Goal: Information Seeking & Learning: Learn about a topic

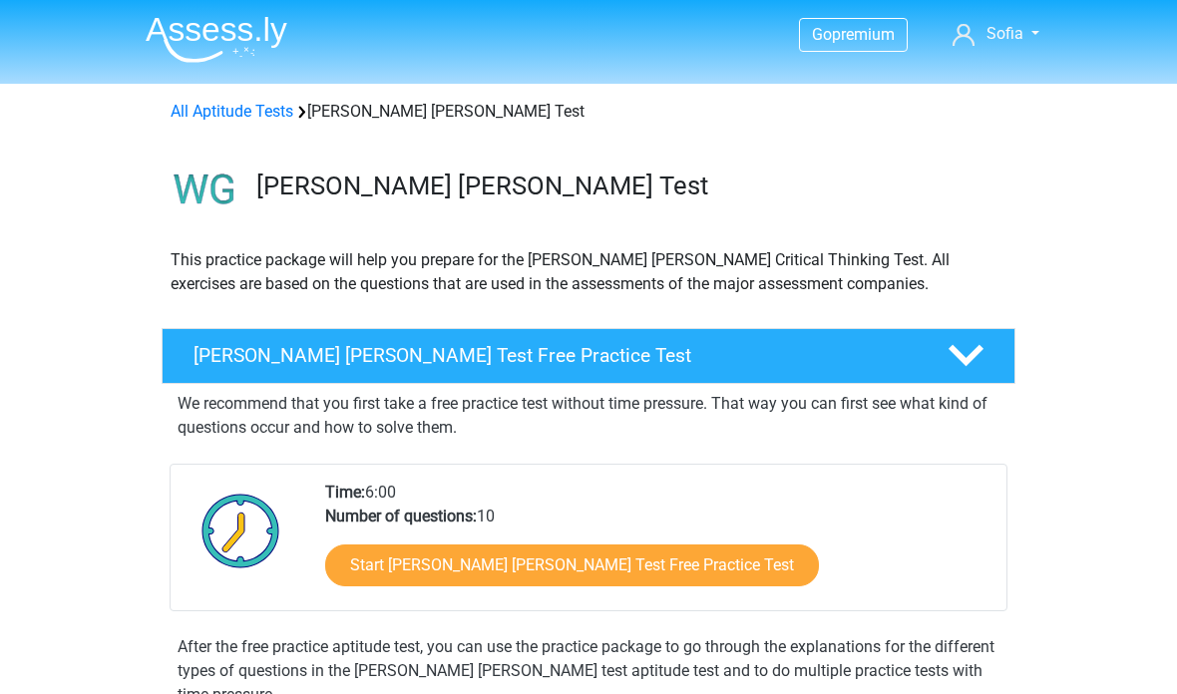
click at [648, 572] on link "Start [PERSON_NAME] [PERSON_NAME] Test Free Practice Test" at bounding box center [572, 566] width 494 height 42
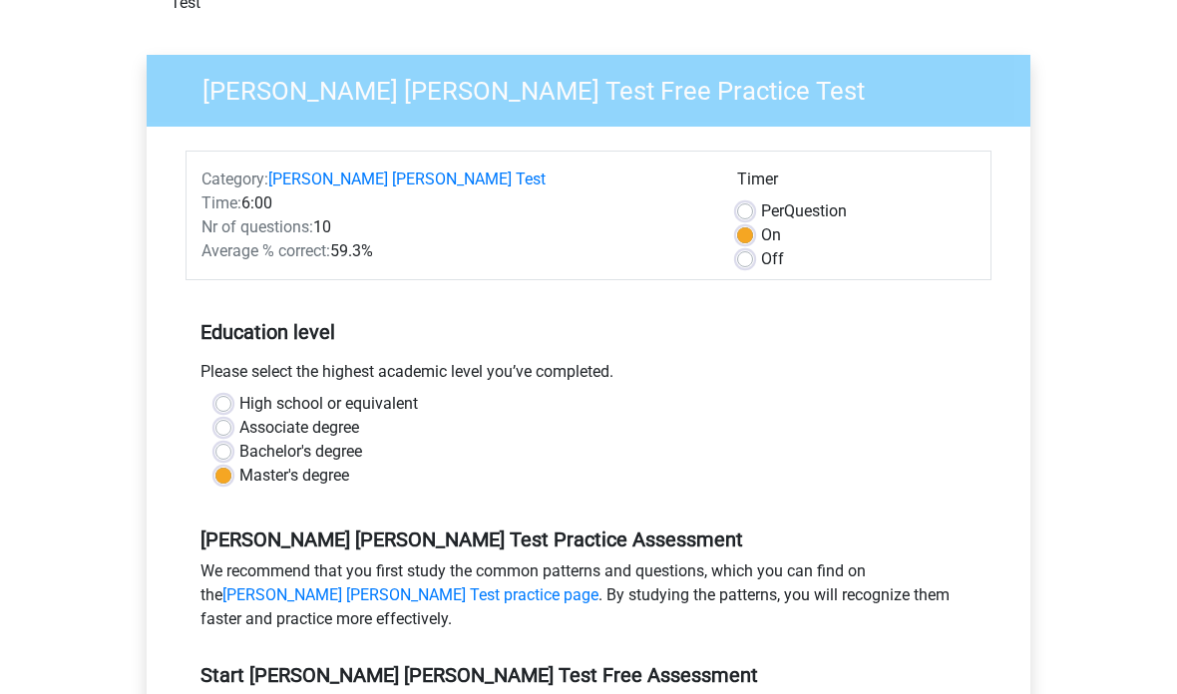
scroll to position [201, 0]
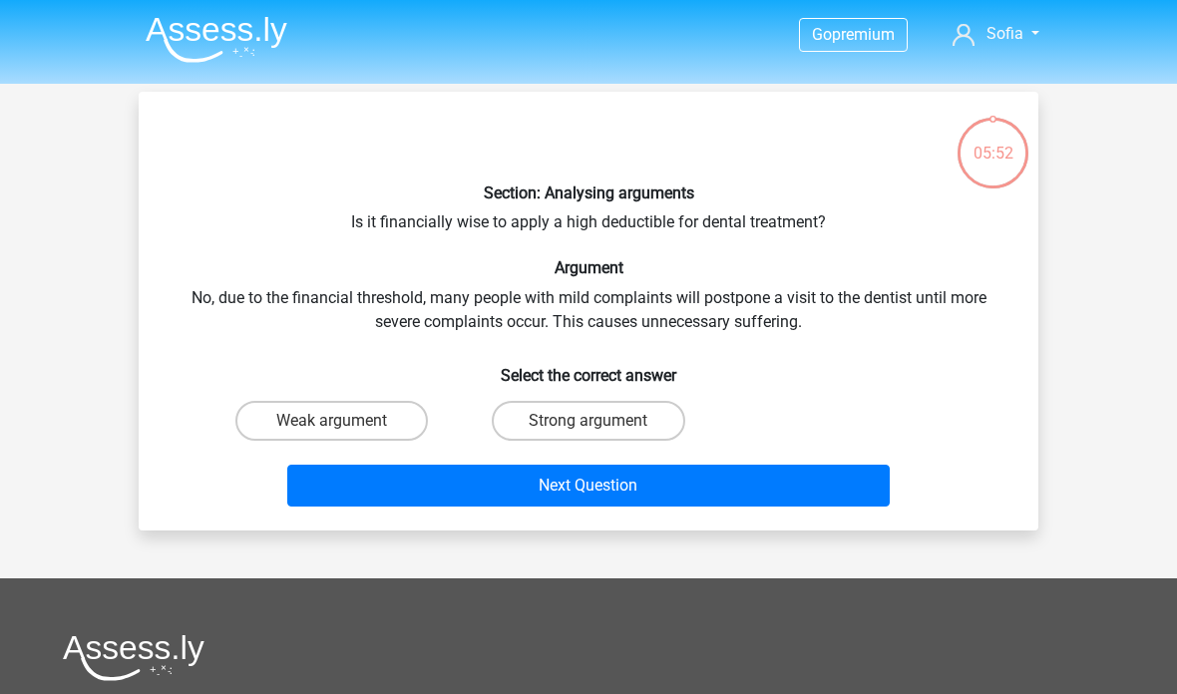
click at [391, 428] on label "Weak argument" at bounding box center [331, 421] width 193 height 40
click at [345, 428] on input "Weak argument" at bounding box center [338, 427] width 13 height 13
radio input "true"
click at [589, 505] on button "Next Question" at bounding box center [589, 486] width 604 height 42
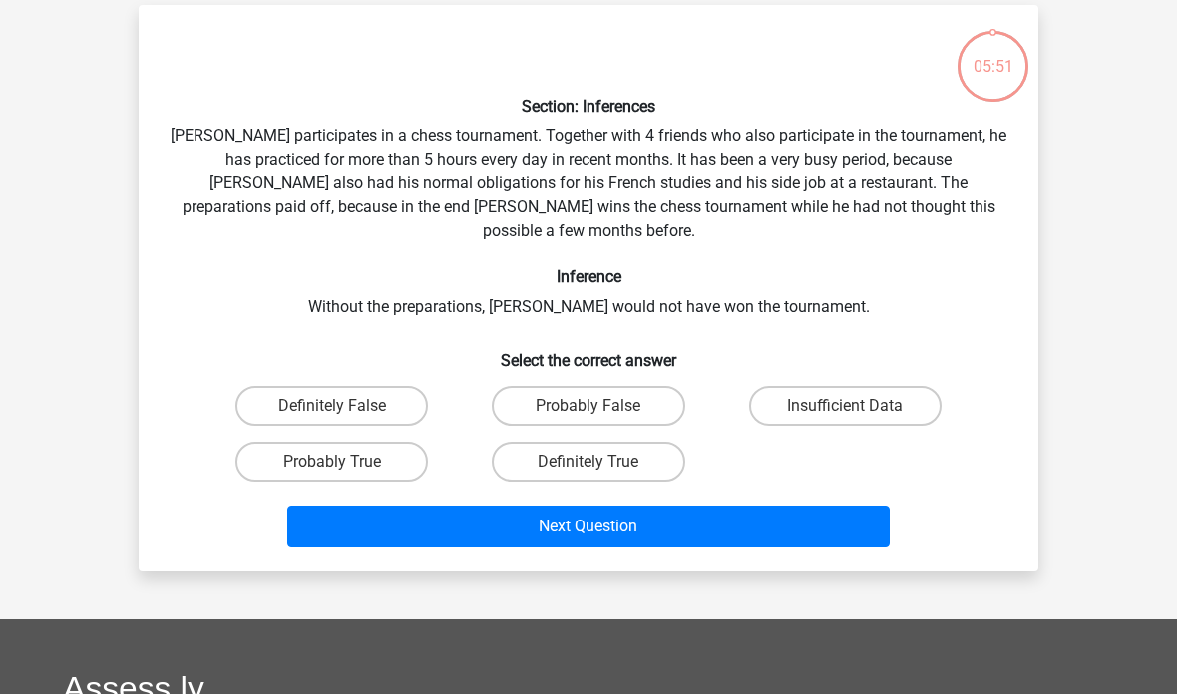
scroll to position [92, 0]
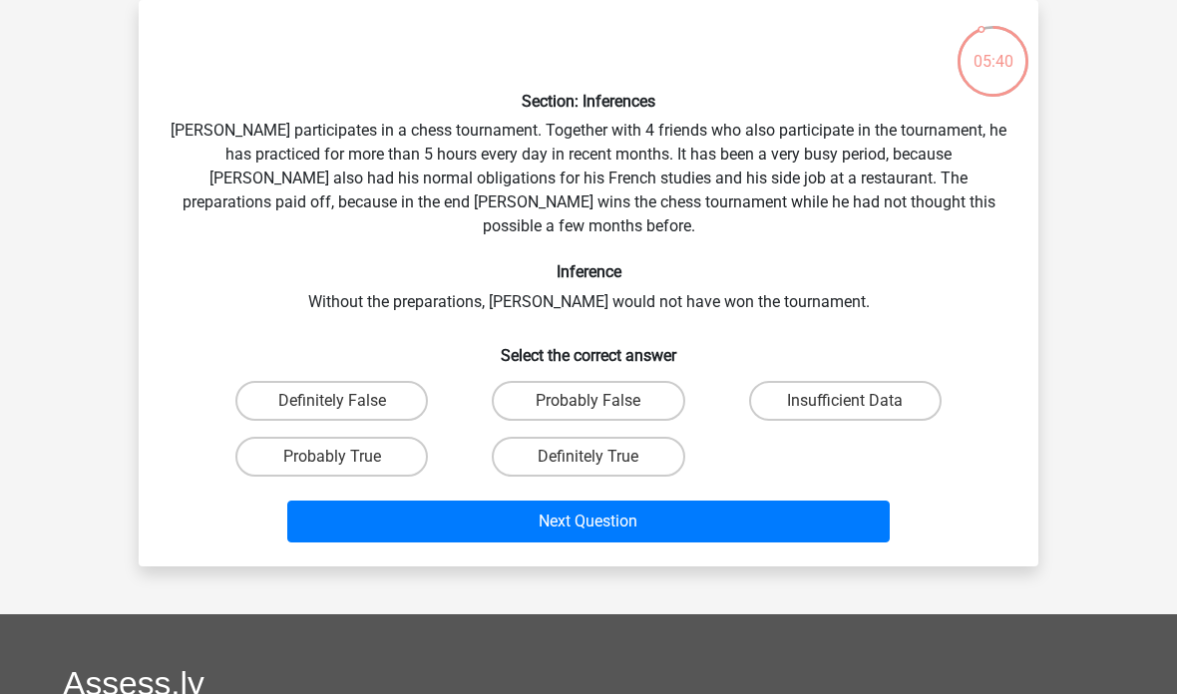
click at [378, 451] on label "Probably True" at bounding box center [331, 457] width 193 height 40
click at [345, 457] on input "Probably True" at bounding box center [338, 463] width 13 height 13
radio input "true"
click at [797, 513] on button "Next Question" at bounding box center [589, 522] width 604 height 42
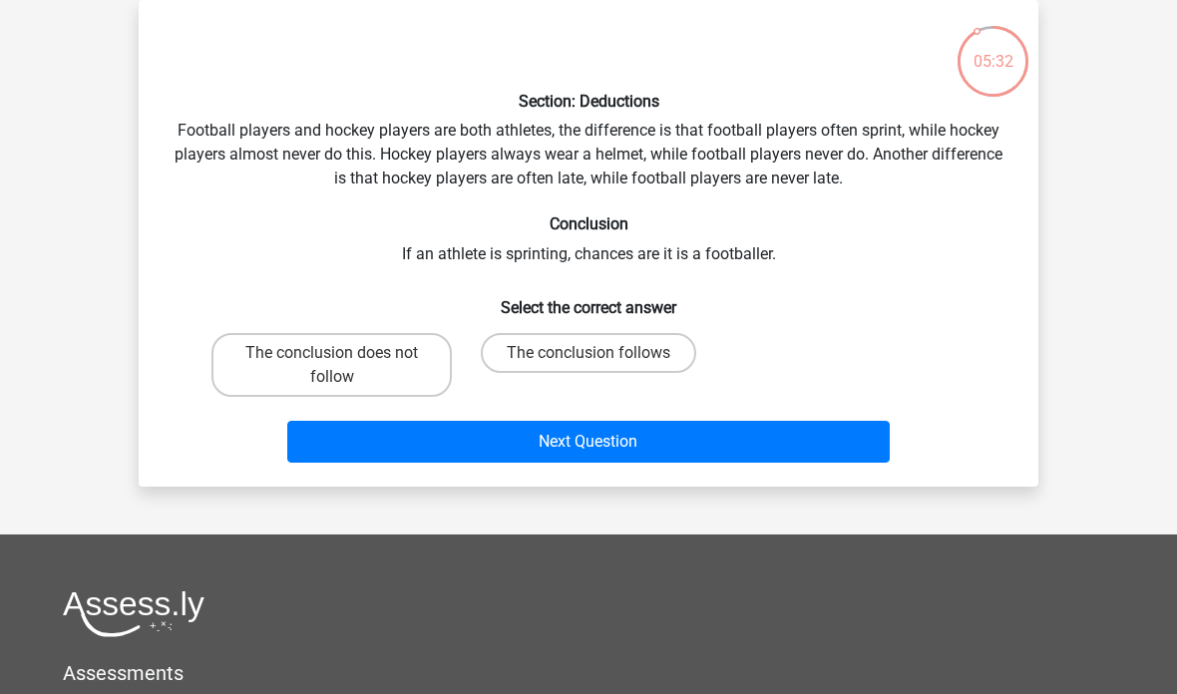
click at [371, 380] on label "The conclusion does not follow" at bounding box center [332, 365] width 240 height 64
click at [345, 366] on input "The conclusion does not follow" at bounding box center [338, 359] width 13 height 13
radio input "true"
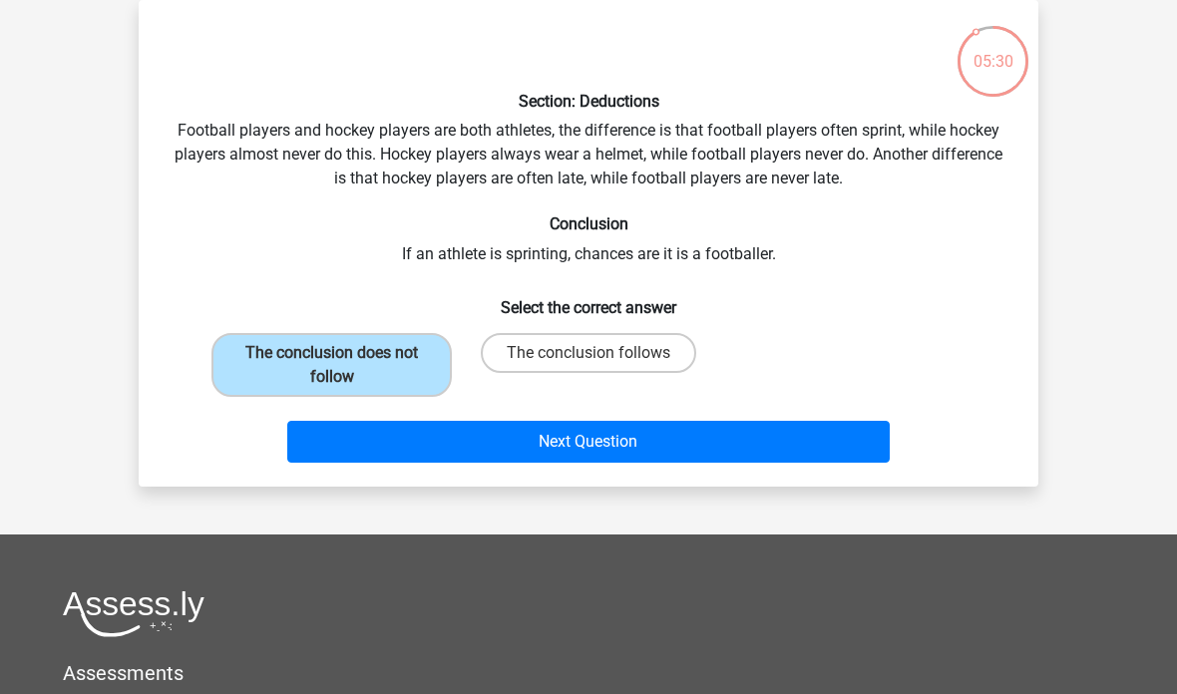
click at [815, 449] on button "Next Question" at bounding box center [589, 442] width 604 height 42
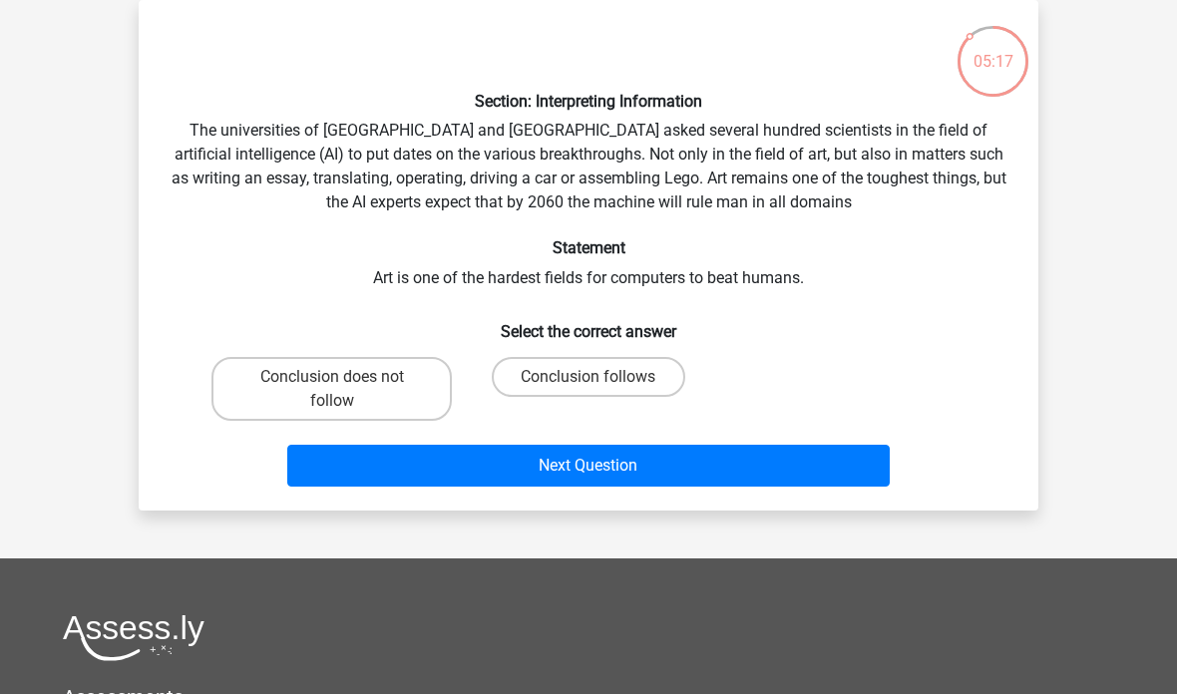
click at [443, 383] on label "Conclusion does not follow" at bounding box center [332, 389] width 240 height 64
click at [345, 383] on input "Conclusion does not follow" at bounding box center [338, 383] width 13 height 13
radio input "true"
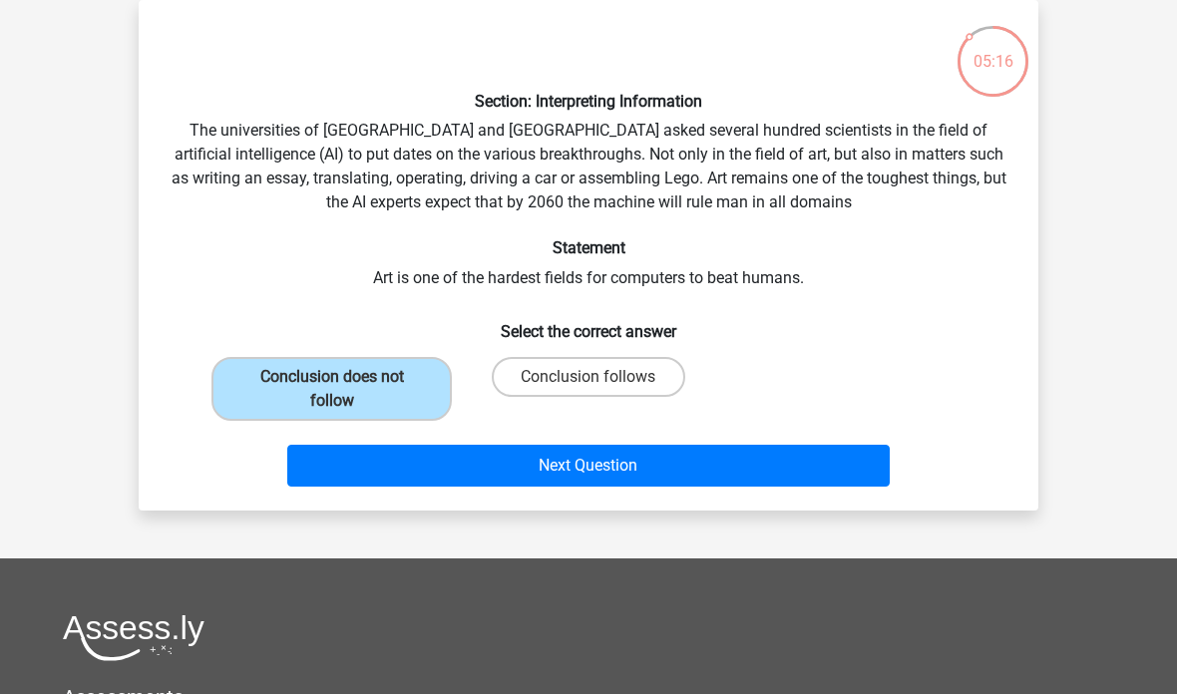
click at [626, 393] on label "Conclusion follows" at bounding box center [588, 377] width 193 height 40
click at [602, 390] on input "Conclusion follows" at bounding box center [595, 383] width 13 height 13
radio input "true"
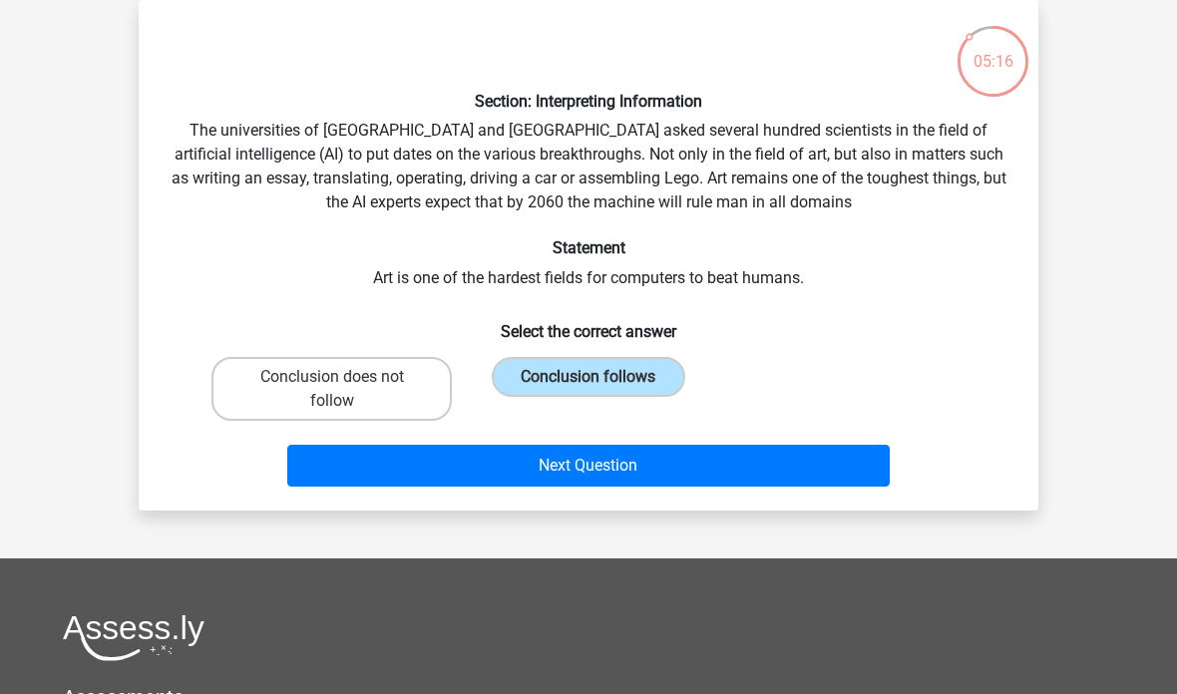
click at [660, 484] on button "Next Question" at bounding box center [589, 466] width 604 height 42
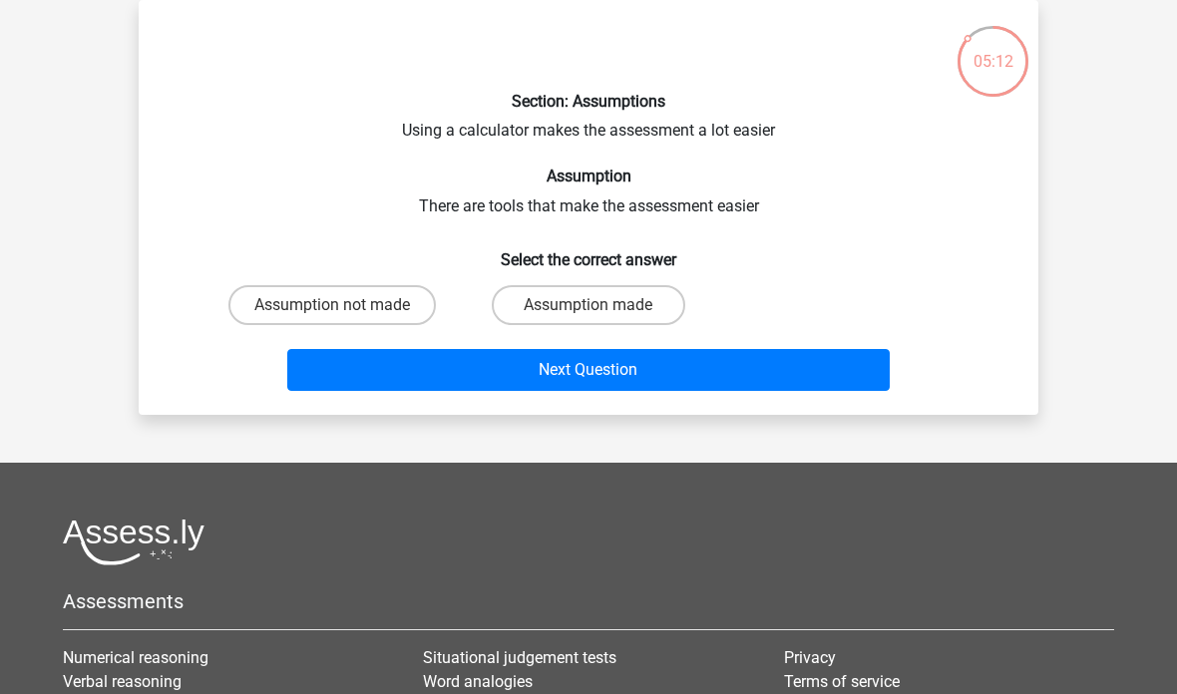
click at [643, 303] on label "Assumption made" at bounding box center [588, 305] width 193 height 40
click at [602, 305] on input "Assumption made" at bounding box center [595, 311] width 13 height 13
radio input "true"
click at [672, 387] on button "Next Question" at bounding box center [589, 370] width 604 height 42
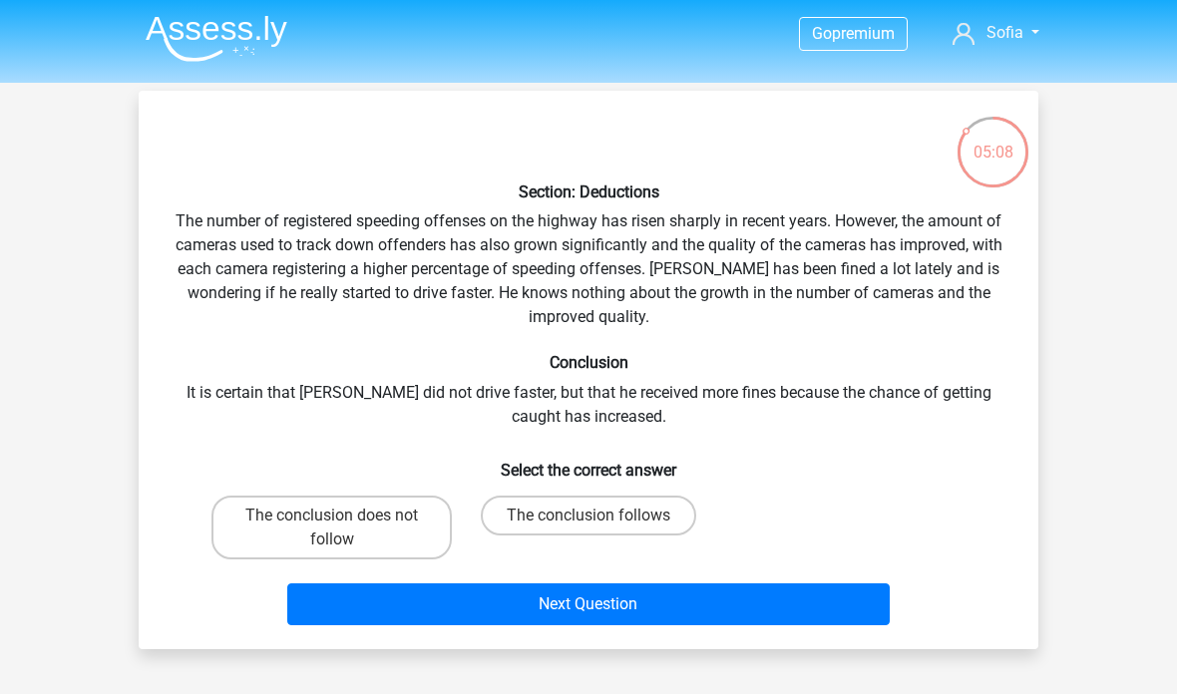
scroll to position [12, 0]
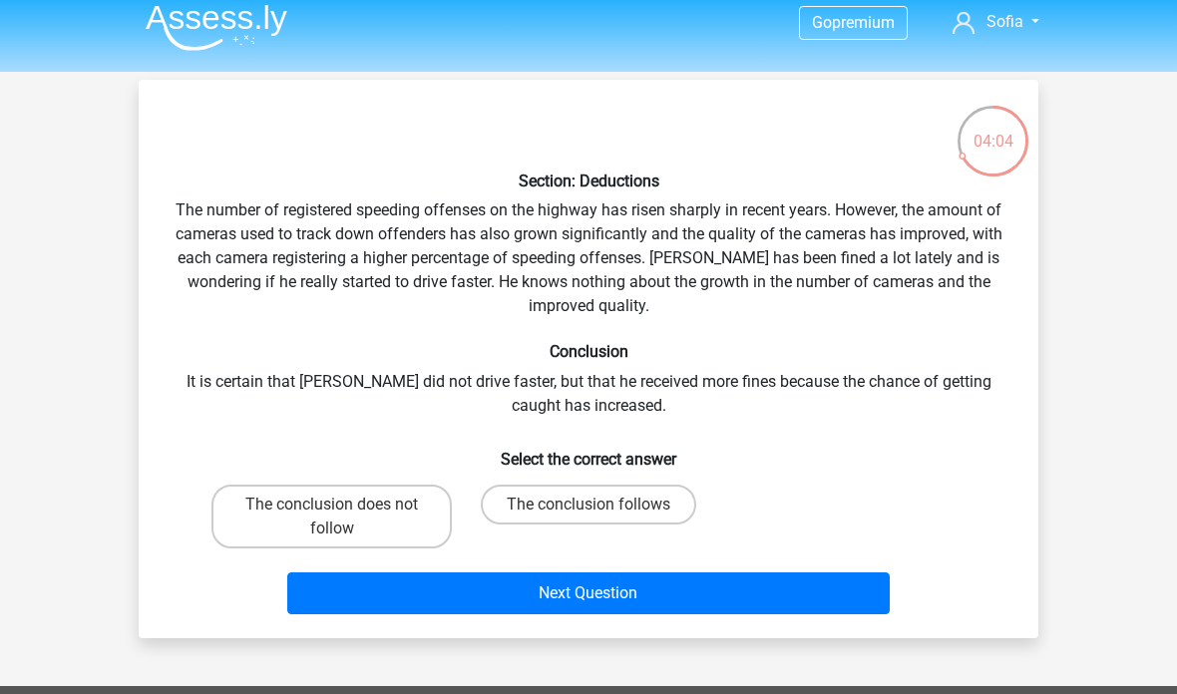
click at [435, 537] on label "The conclusion does not follow" at bounding box center [332, 517] width 240 height 64
click at [345, 518] on input "The conclusion does not follow" at bounding box center [338, 511] width 13 height 13
radio input "true"
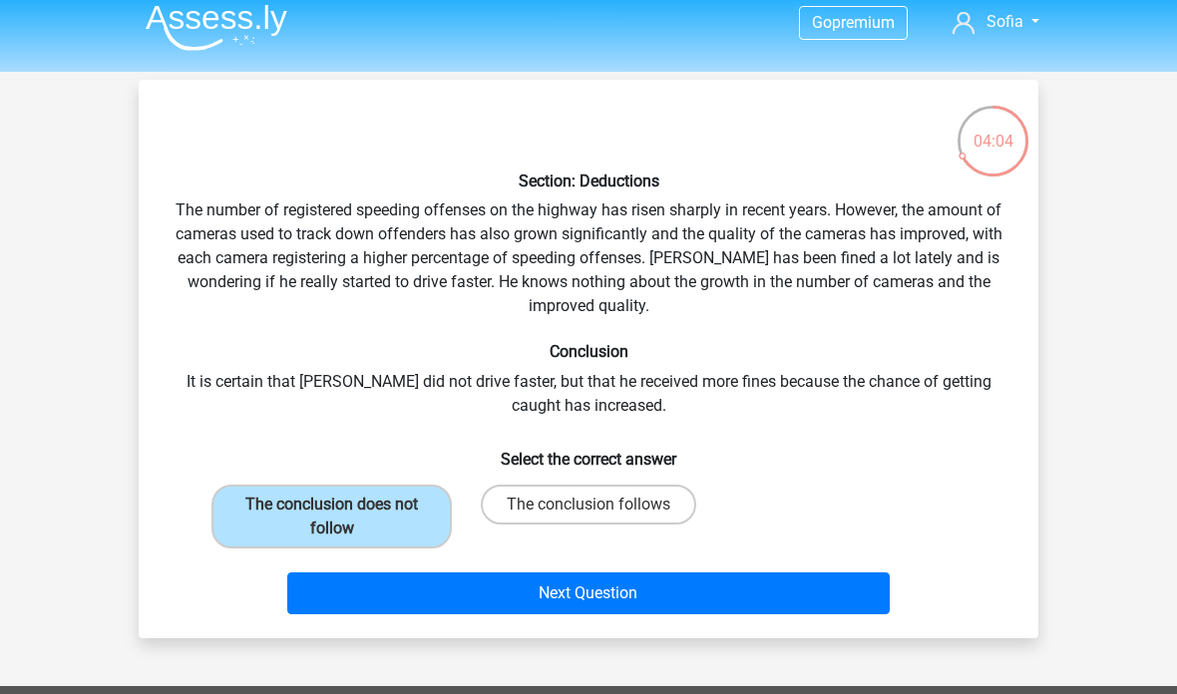
click at [488, 613] on button "Next Question" at bounding box center [589, 594] width 604 height 42
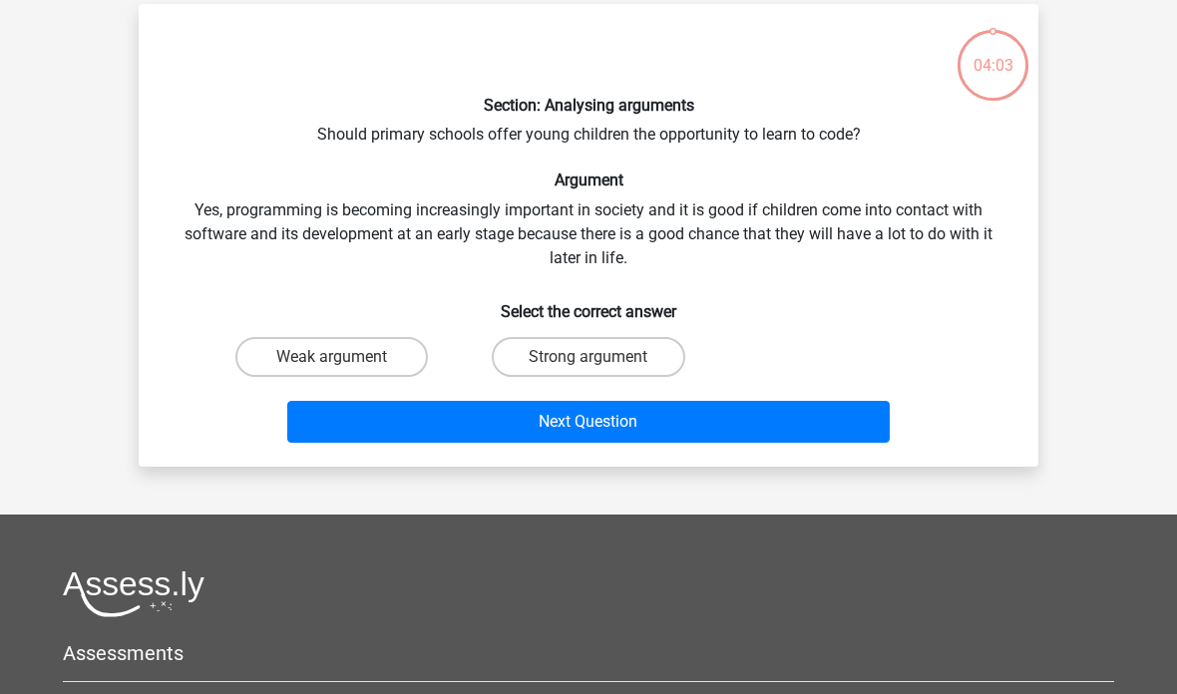
scroll to position [92, 0]
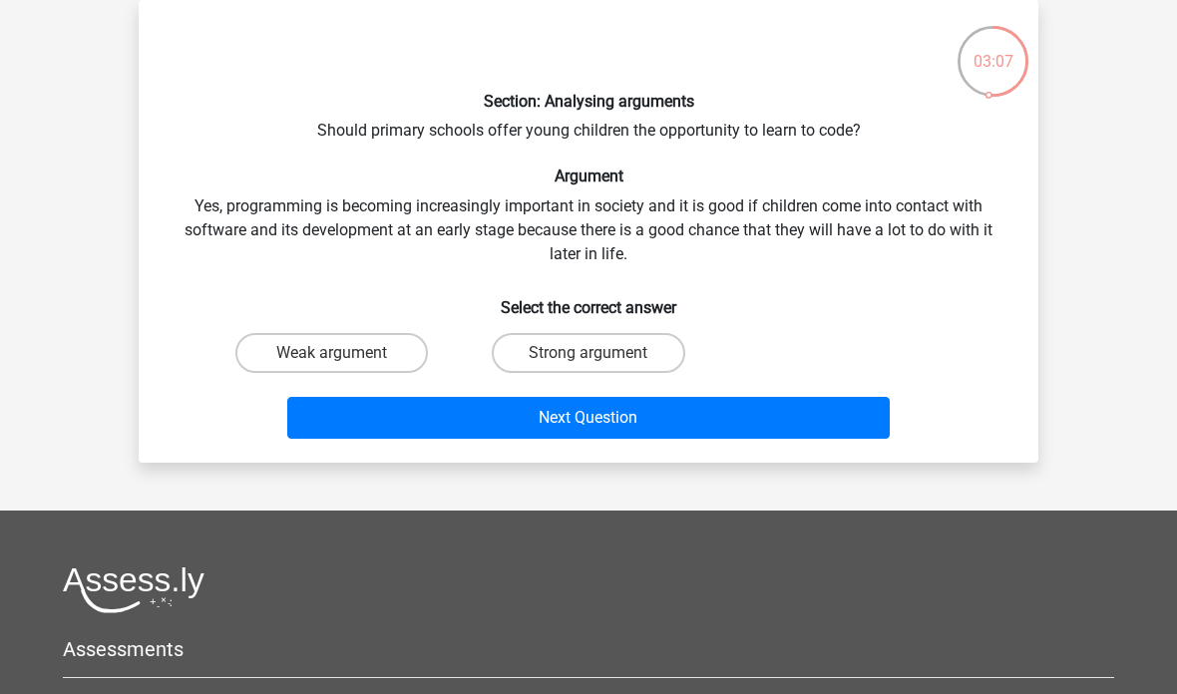
click at [664, 372] on label "Strong argument" at bounding box center [588, 353] width 193 height 40
click at [602, 366] on input "Strong argument" at bounding box center [595, 359] width 13 height 13
radio input "true"
click at [744, 425] on button "Next Question" at bounding box center [589, 418] width 604 height 42
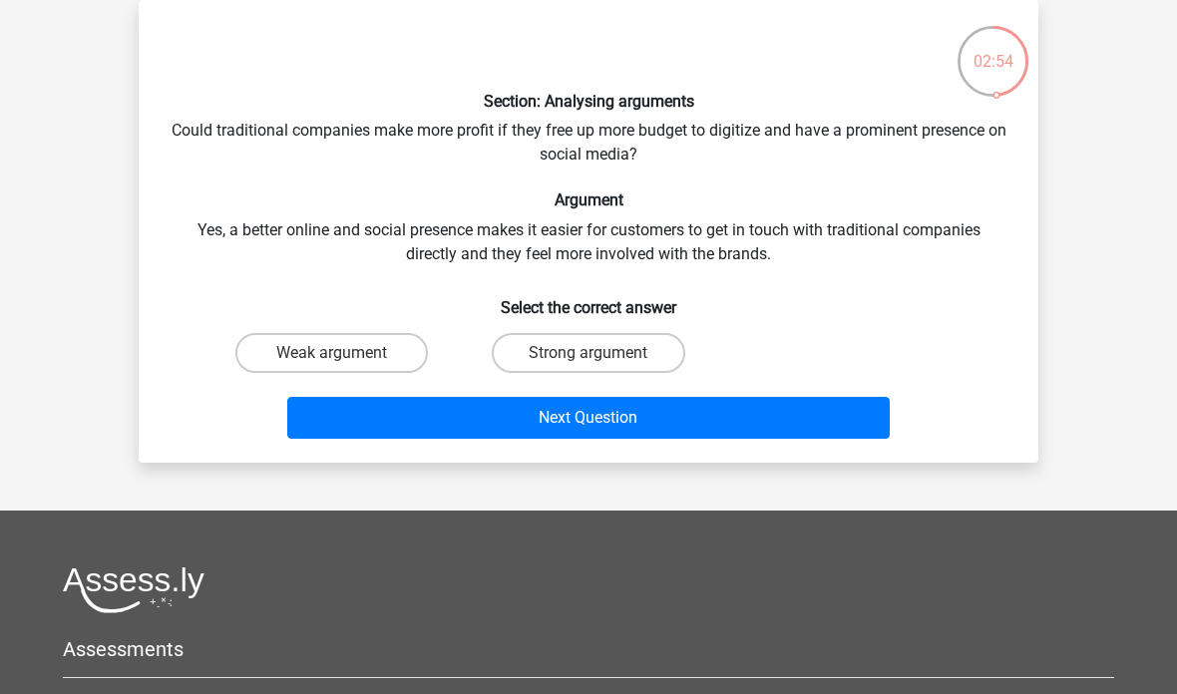
click at [390, 350] on label "Weak argument" at bounding box center [331, 353] width 193 height 40
click at [345, 353] on input "Weak argument" at bounding box center [338, 359] width 13 height 13
radio input "true"
click at [499, 404] on button "Next Question" at bounding box center [589, 418] width 604 height 42
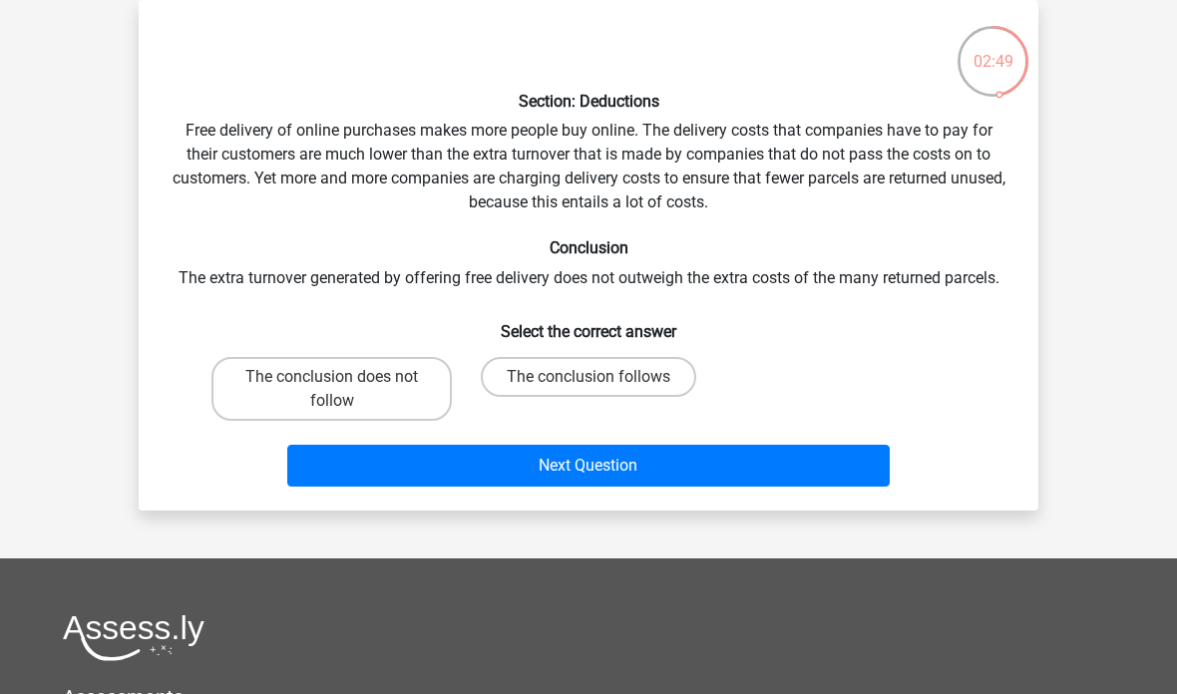
click at [381, 401] on label "The conclusion does not follow" at bounding box center [332, 389] width 240 height 64
click at [345, 390] on input "The conclusion does not follow" at bounding box center [338, 383] width 13 height 13
radio input "true"
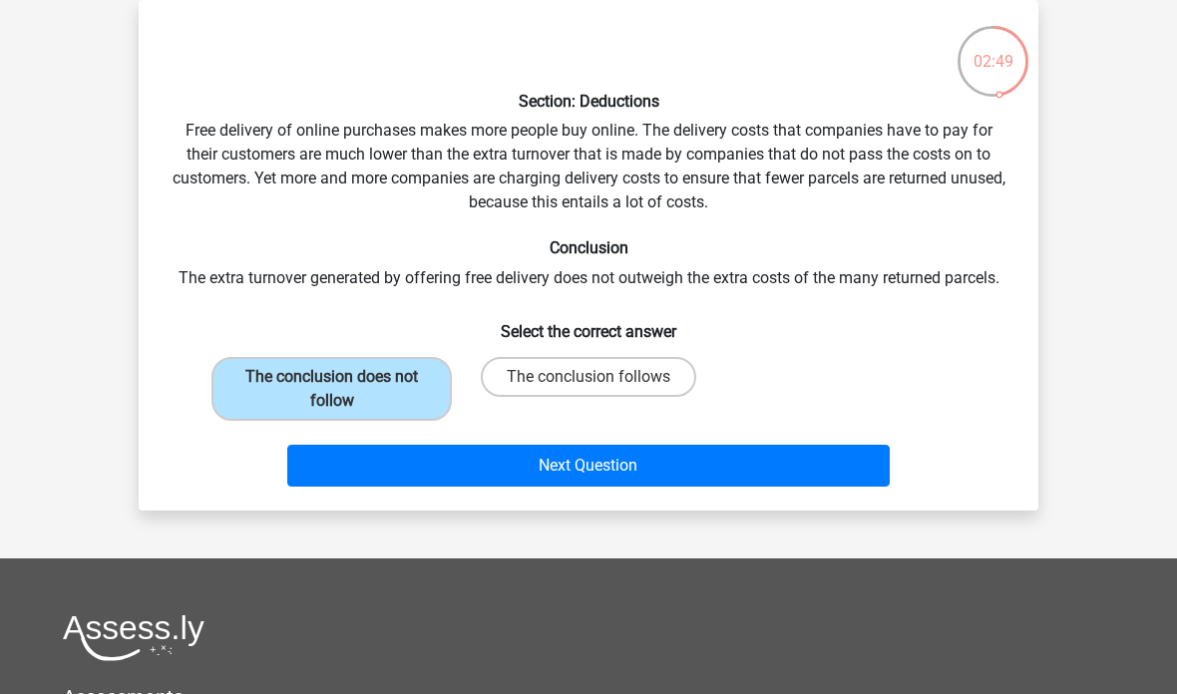
click at [505, 467] on button "Next Question" at bounding box center [589, 466] width 604 height 42
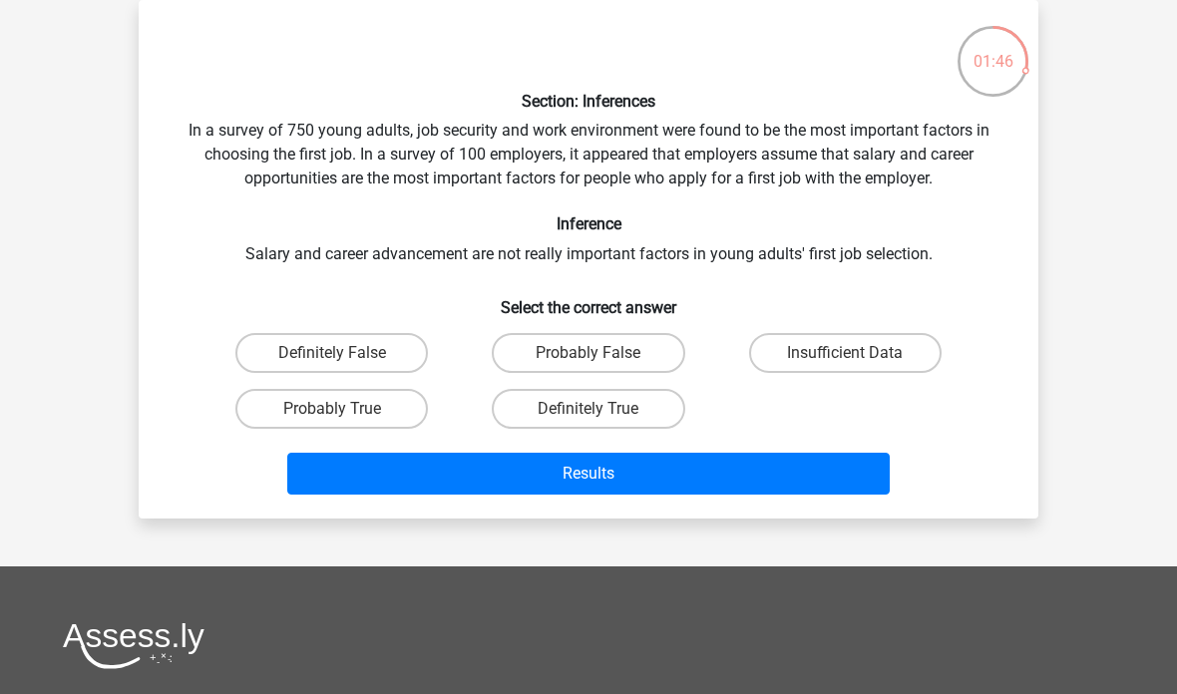
click at [886, 360] on label "Insufficient Data" at bounding box center [845, 353] width 193 height 40
click at [858, 360] on input "Insufficient Data" at bounding box center [851, 359] width 13 height 13
radio input "true"
click at [782, 481] on button "Results" at bounding box center [589, 474] width 604 height 42
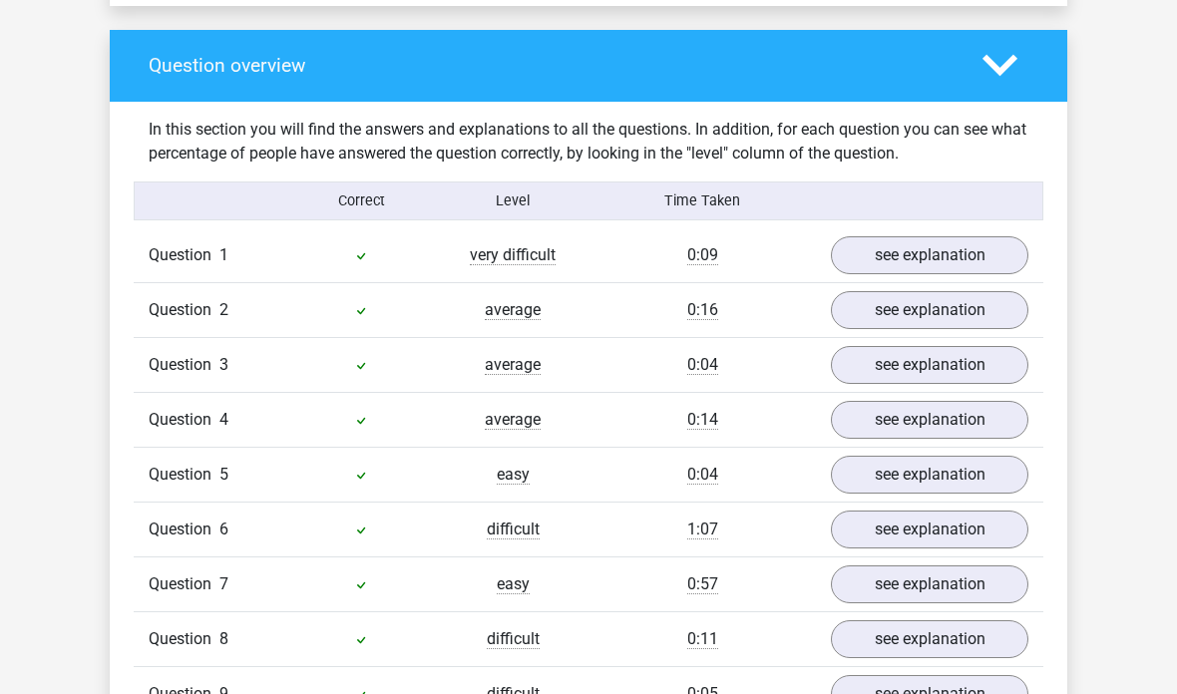
scroll to position [1441, 0]
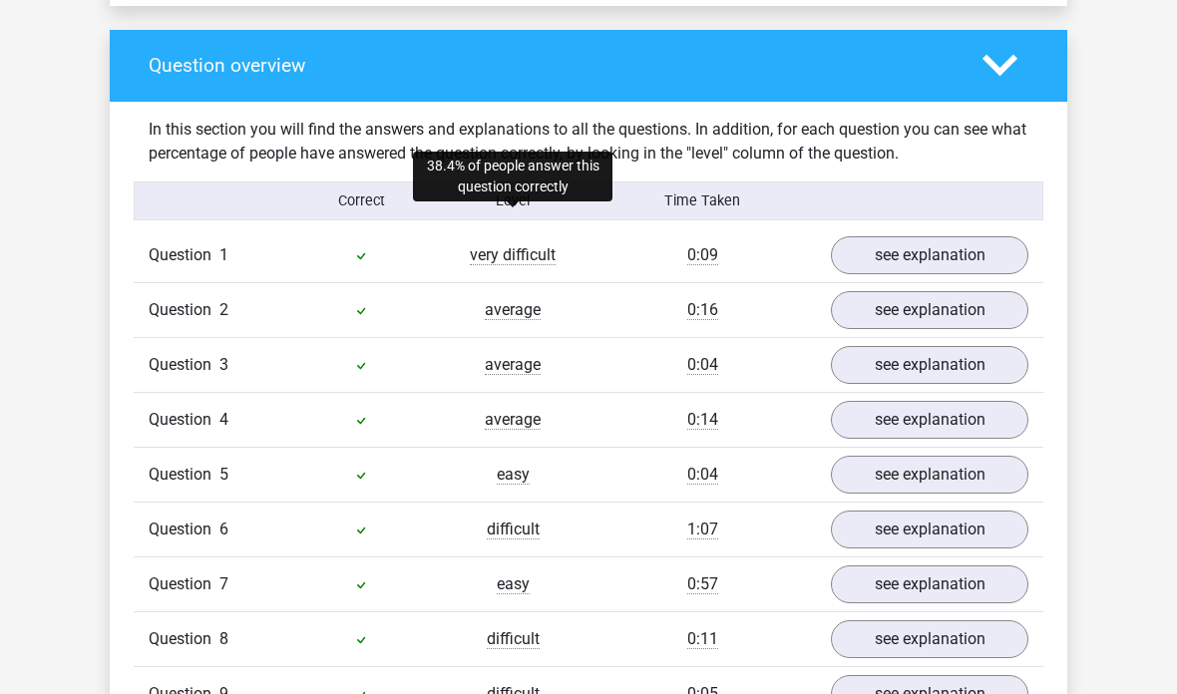
click at [535, 245] on span "very difficult" at bounding box center [513, 255] width 86 height 20
click at [994, 236] on link "see explanation" at bounding box center [930, 255] width 198 height 38
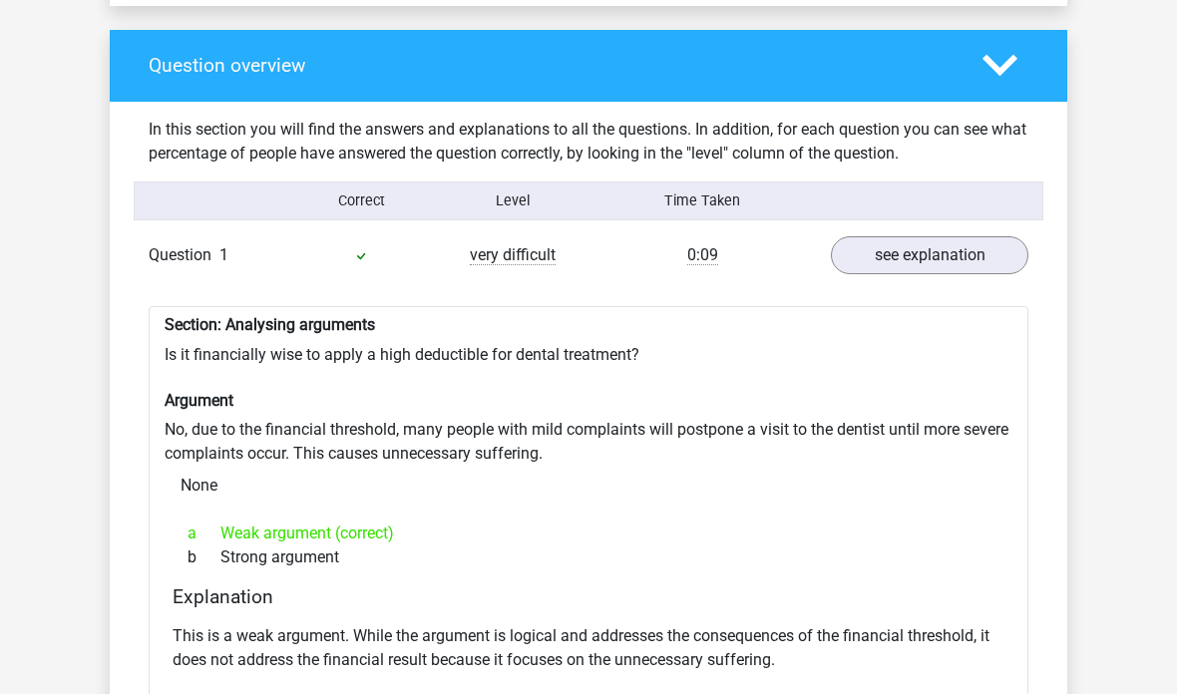
click at [1029, 236] on link "see explanation" at bounding box center [930, 255] width 198 height 38
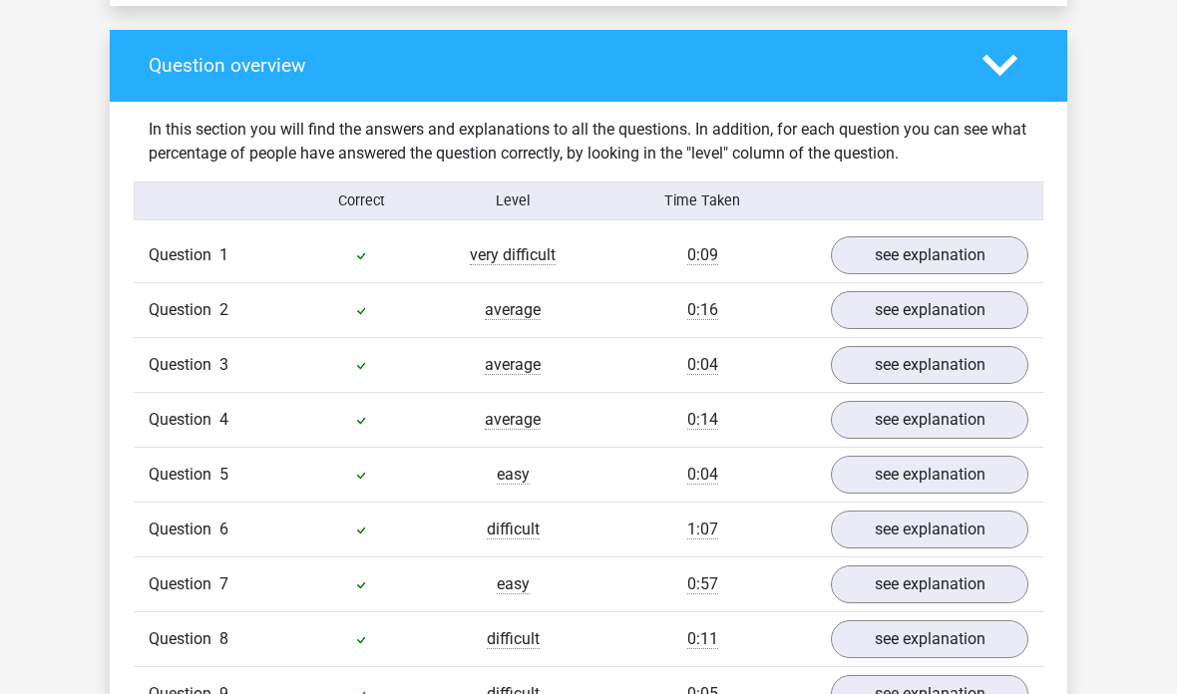
click at [1022, 511] on link "see explanation" at bounding box center [930, 530] width 198 height 38
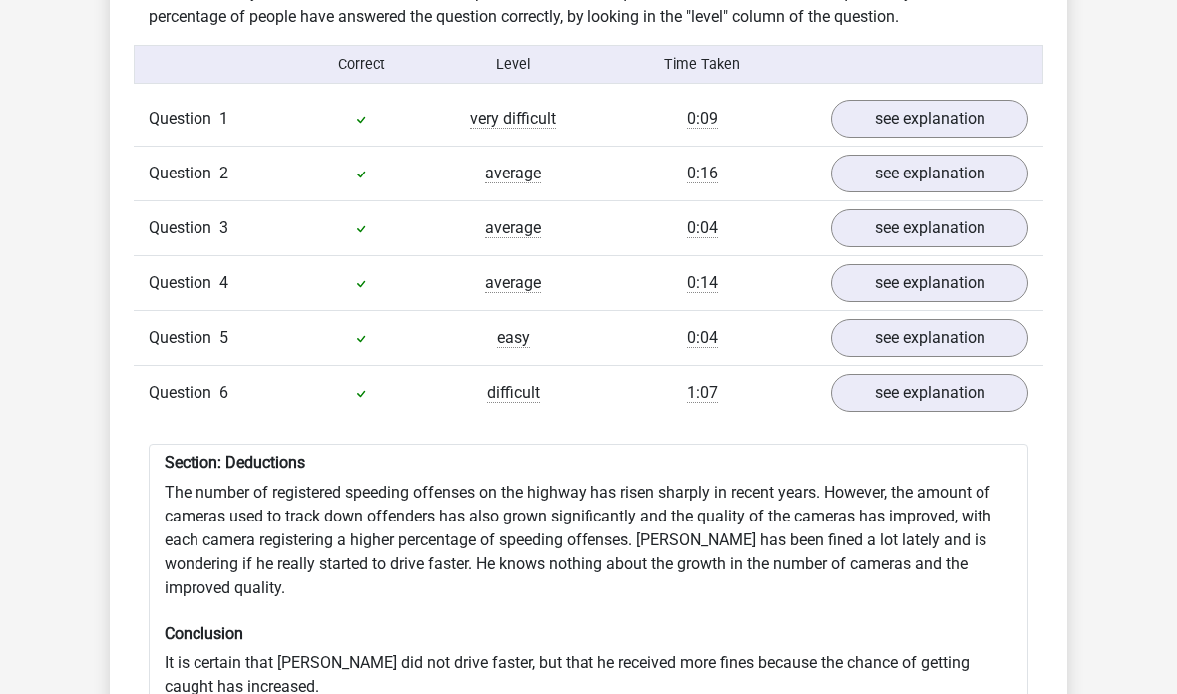
click at [999, 375] on link "see explanation" at bounding box center [930, 394] width 198 height 38
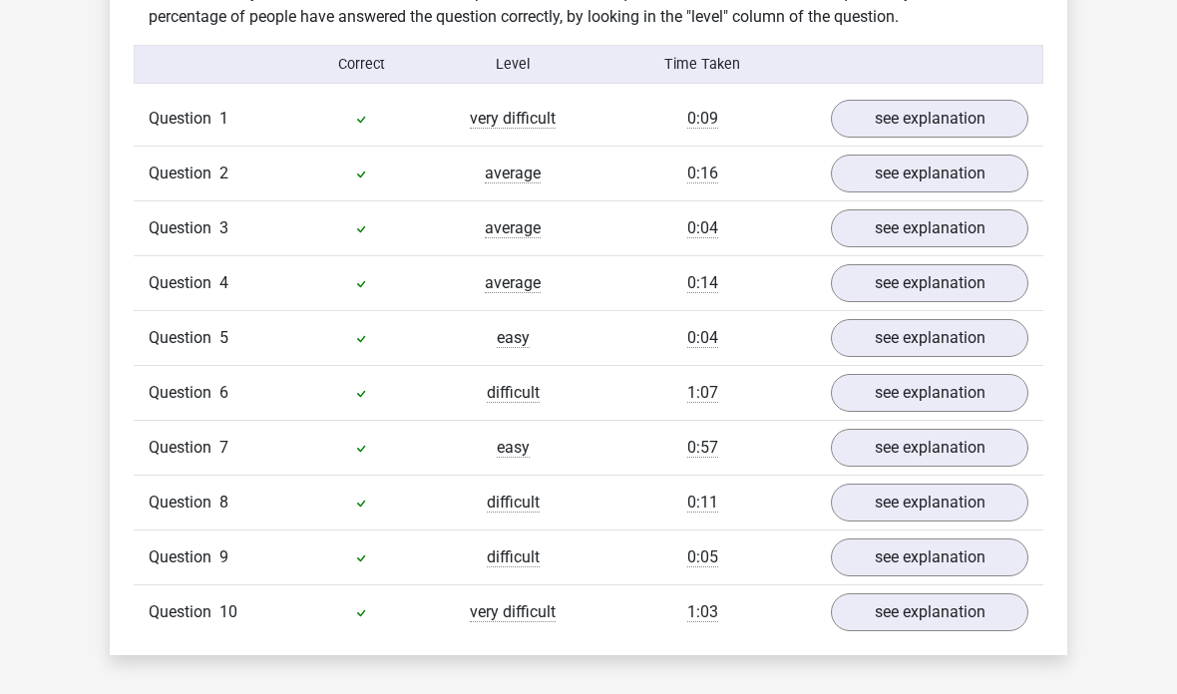
click at [989, 264] on link "see explanation" at bounding box center [930, 283] width 198 height 38
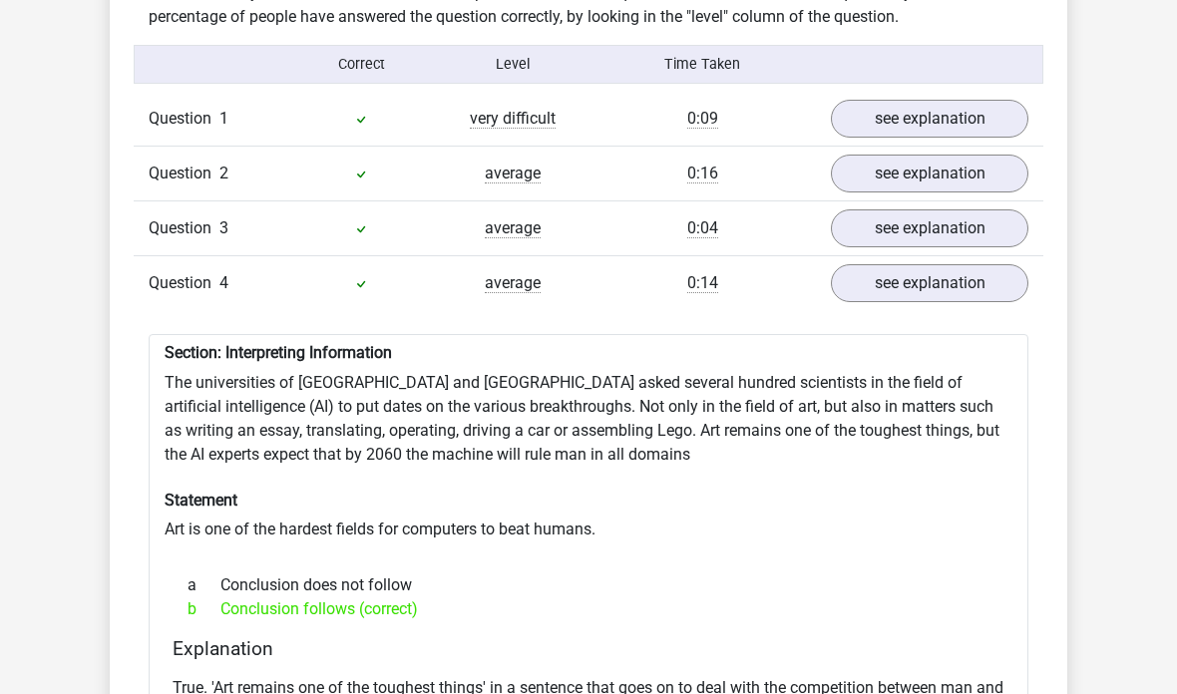
click at [991, 264] on link "see explanation" at bounding box center [930, 283] width 198 height 38
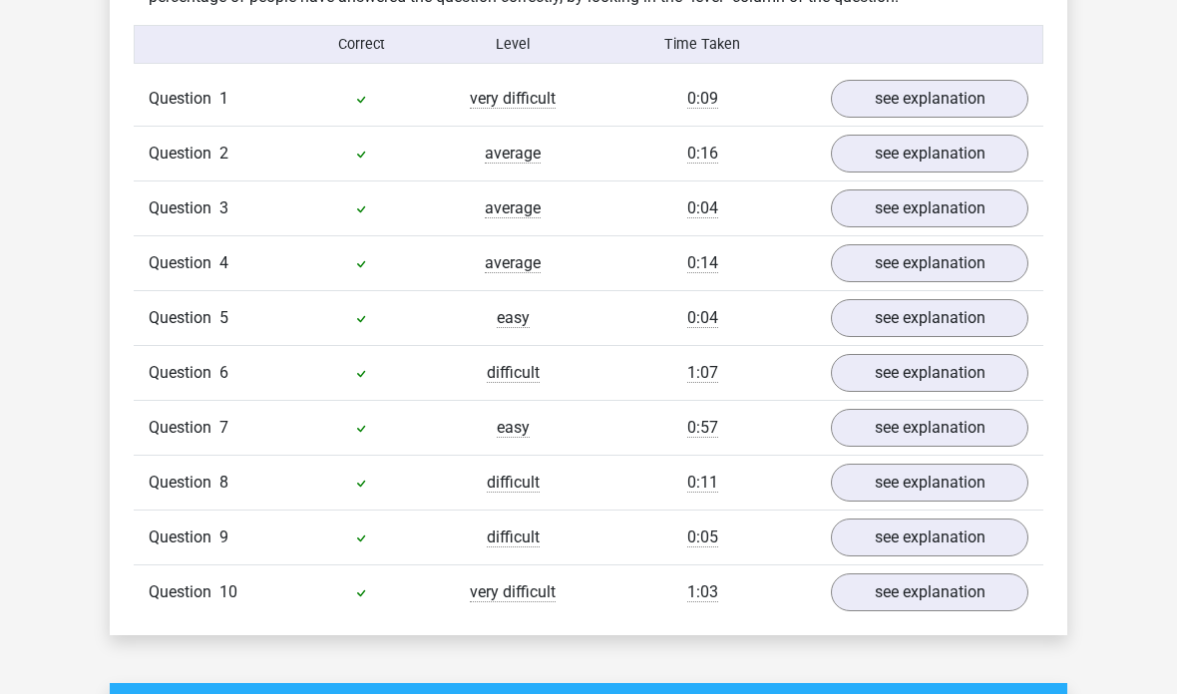
scroll to position [1600, 0]
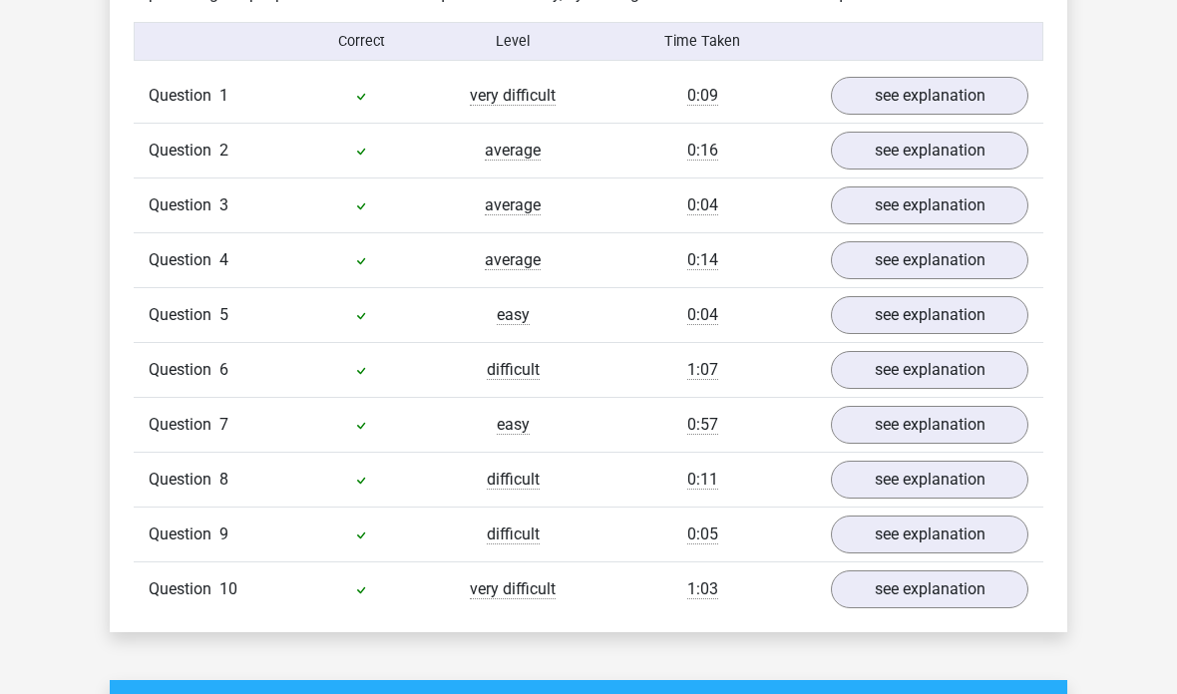
click at [995, 571] on link "see explanation" at bounding box center [930, 590] width 198 height 38
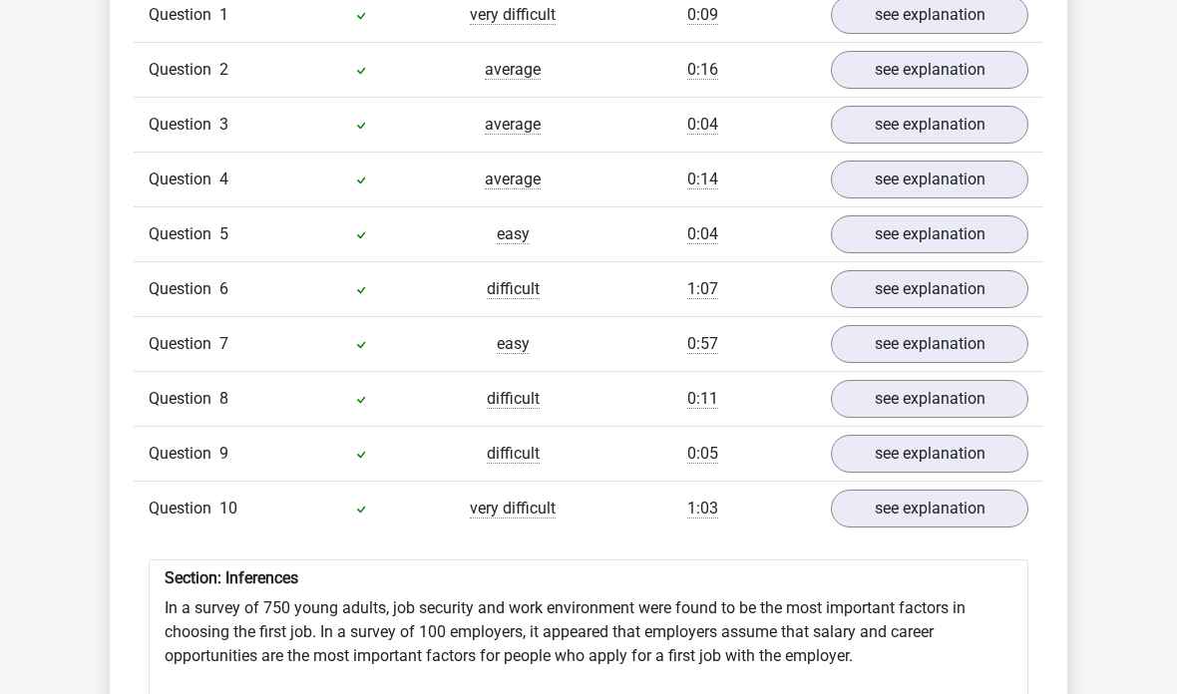
click at [978, 491] on link "see explanation" at bounding box center [930, 510] width 198 height 38
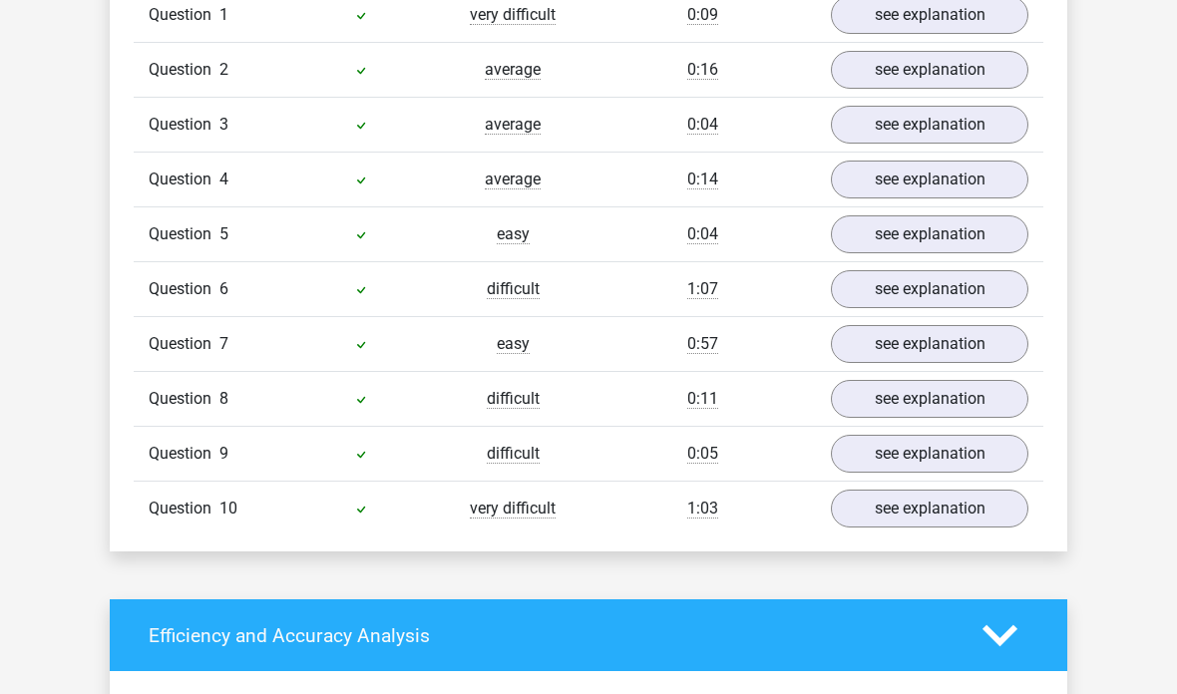
click at [986, 435] on link "see explanation" at bounding box center [930, 454] width 198 height 38
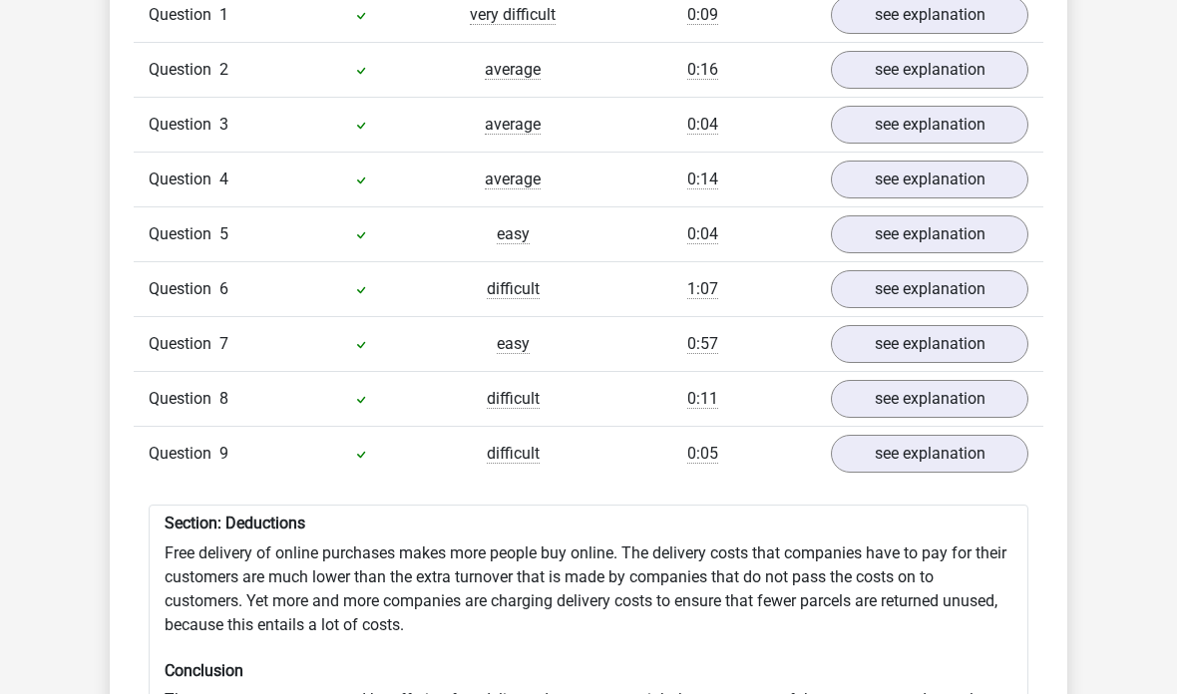
click at [987, 435] on link "see explanation" at bounding box center [930, 454] width 198 height 38
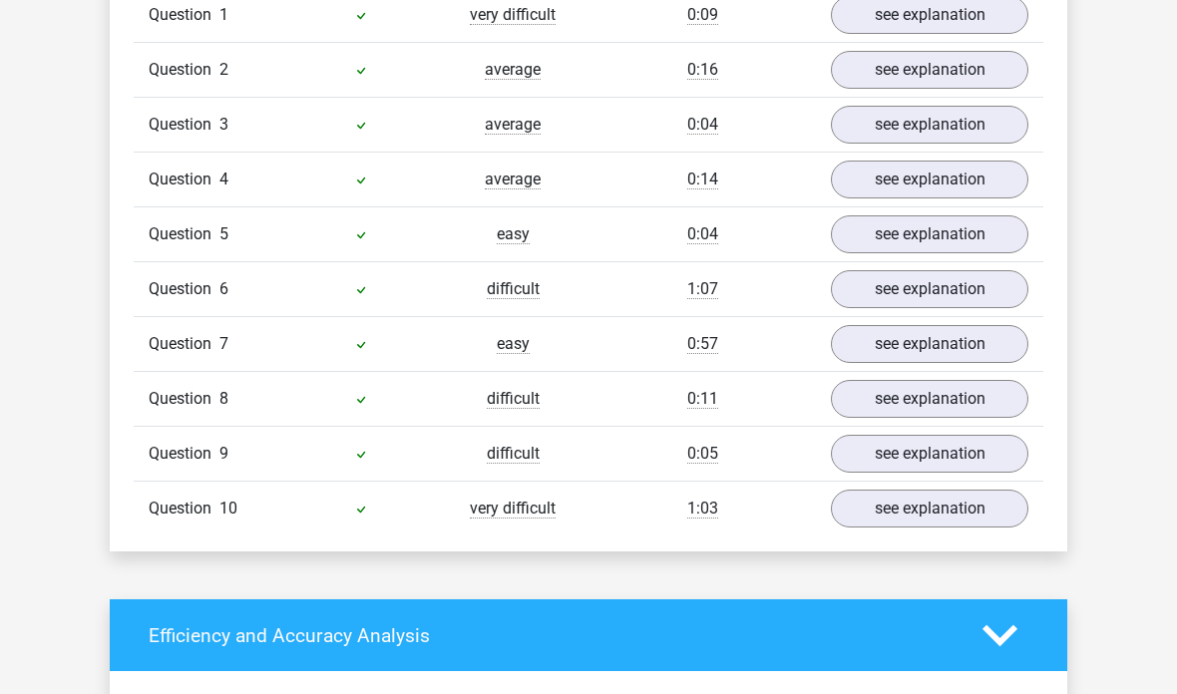
click at [1002, 380] on link "see explanation" at bounding box center [930, 399] width 198 height 38
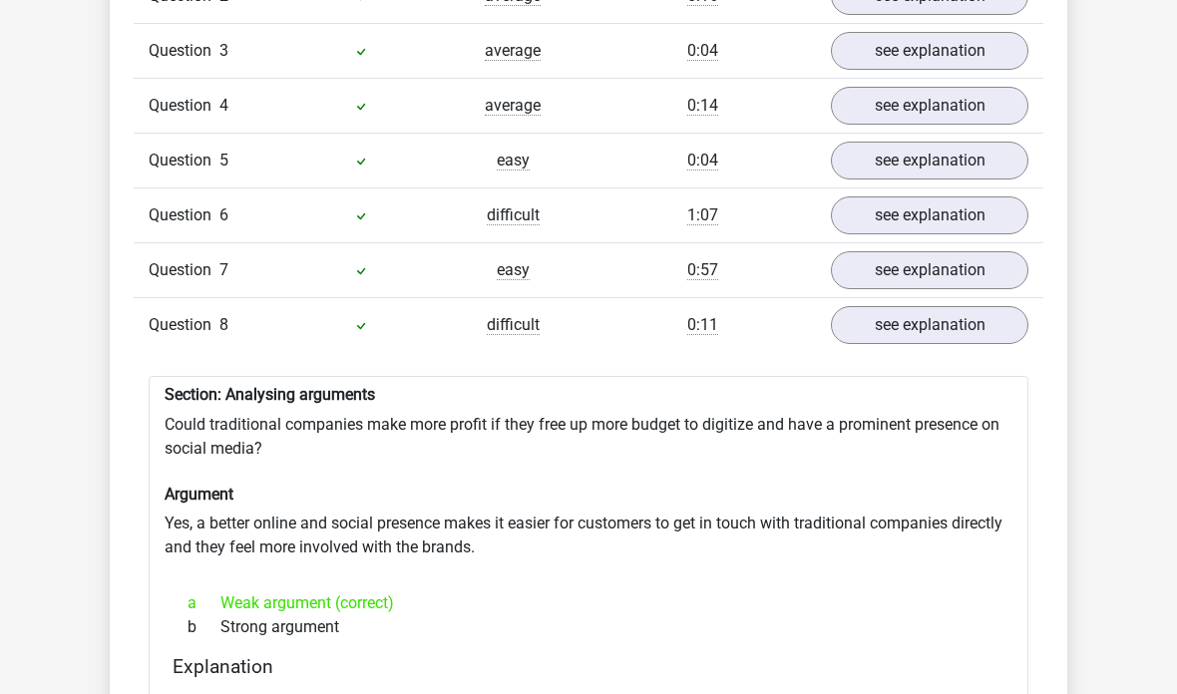
scroll to position [1835, 0]
